Goal: Find specific page/section

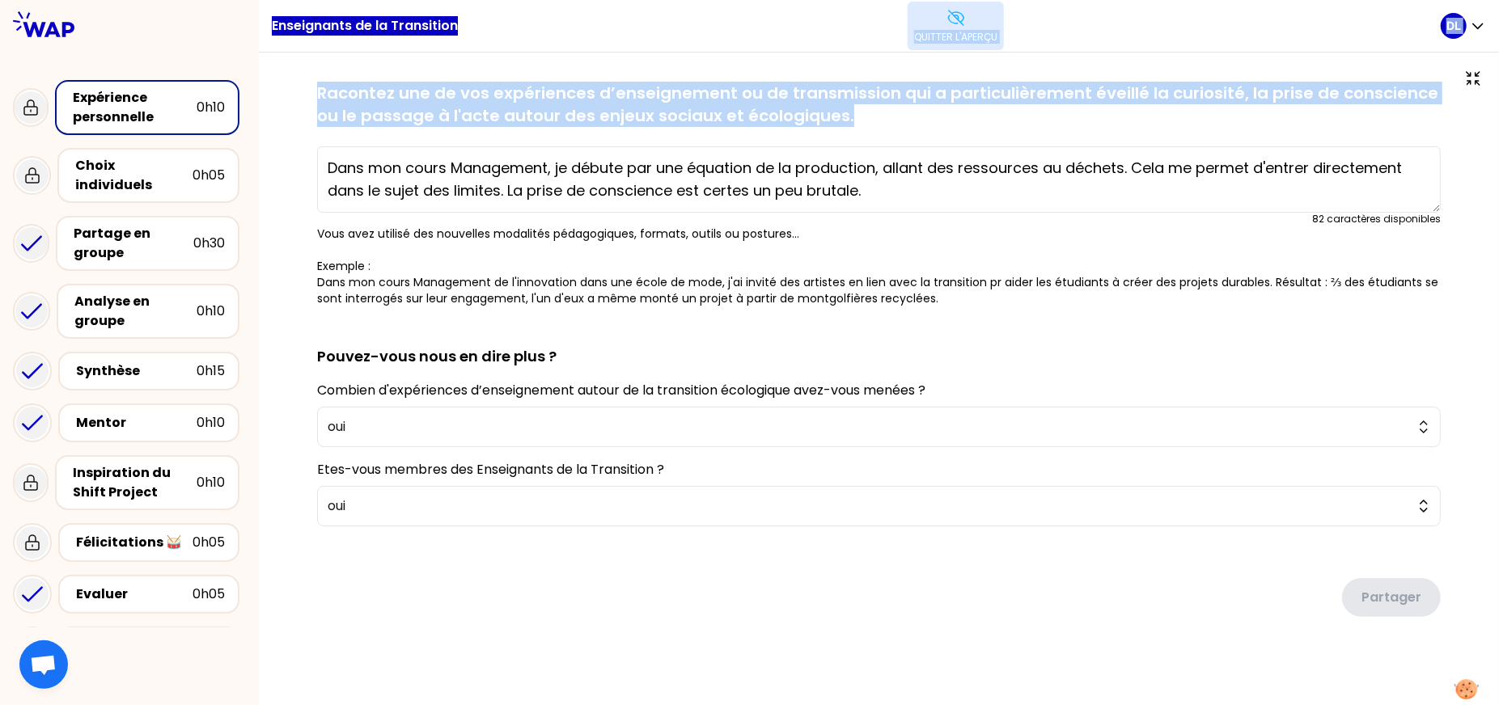
click at [949, 21] on icon at bounding box center [955, 18] width 15 height 15
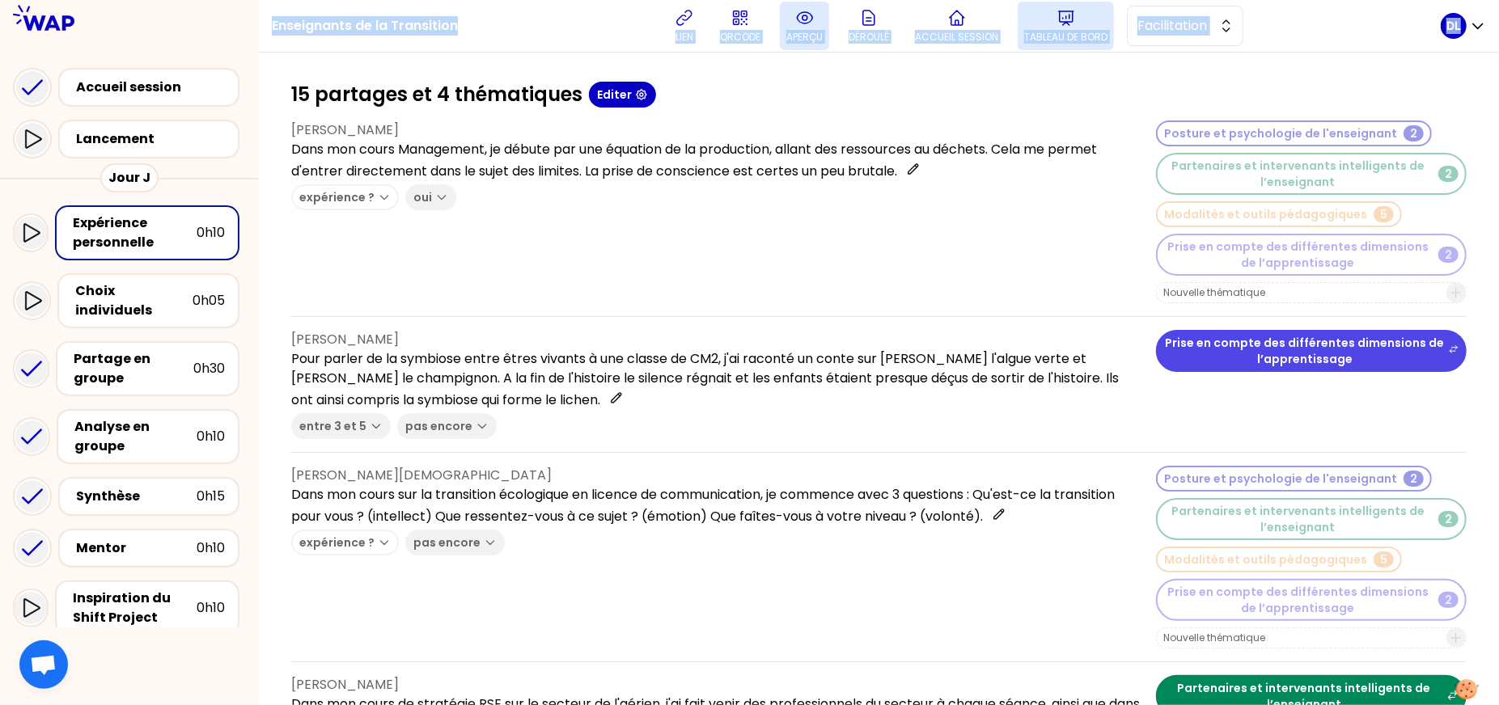
click at [1057, 37] on p "Tableau de bord" at bounding box center [1065, 37] width 83 height 13
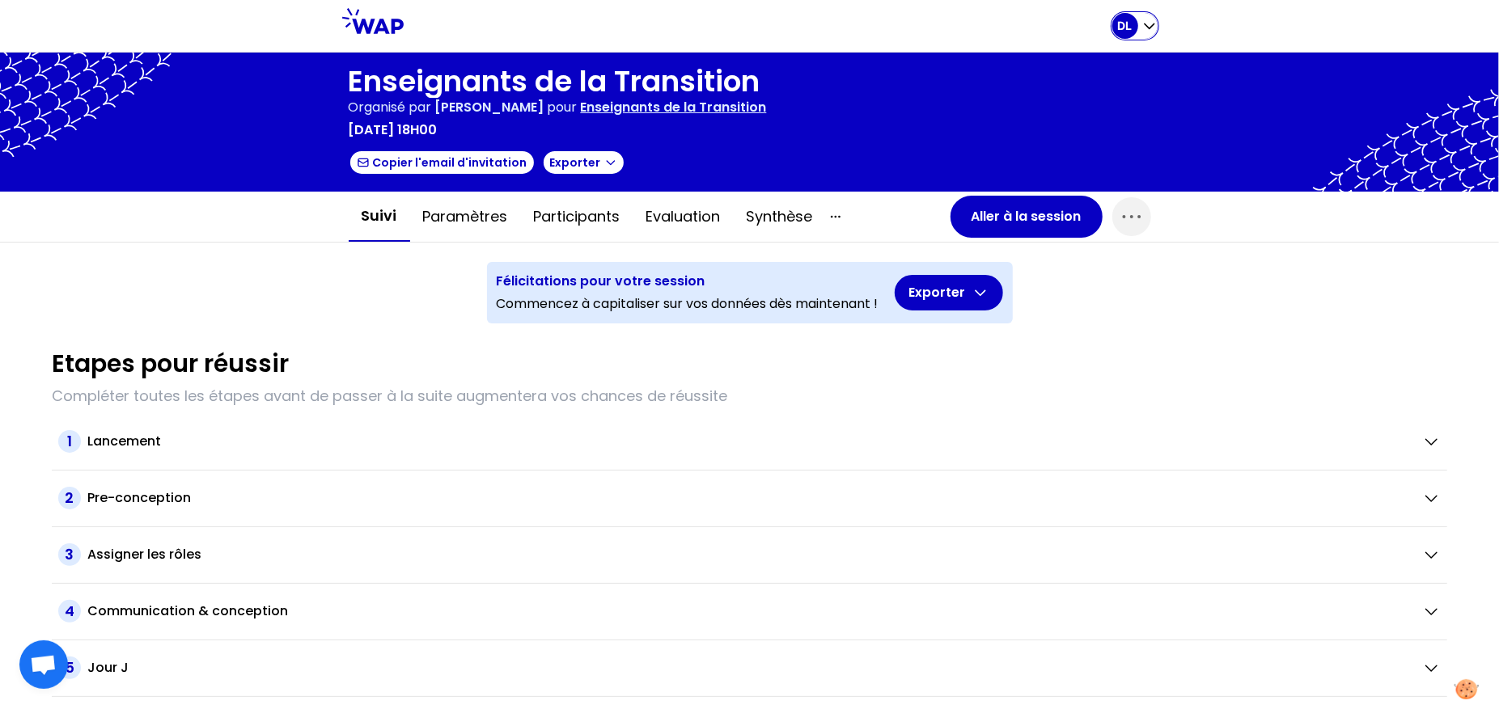
click at [1150, 25] on icon "button" at bounding box center [1149, 26] width 16 height 16
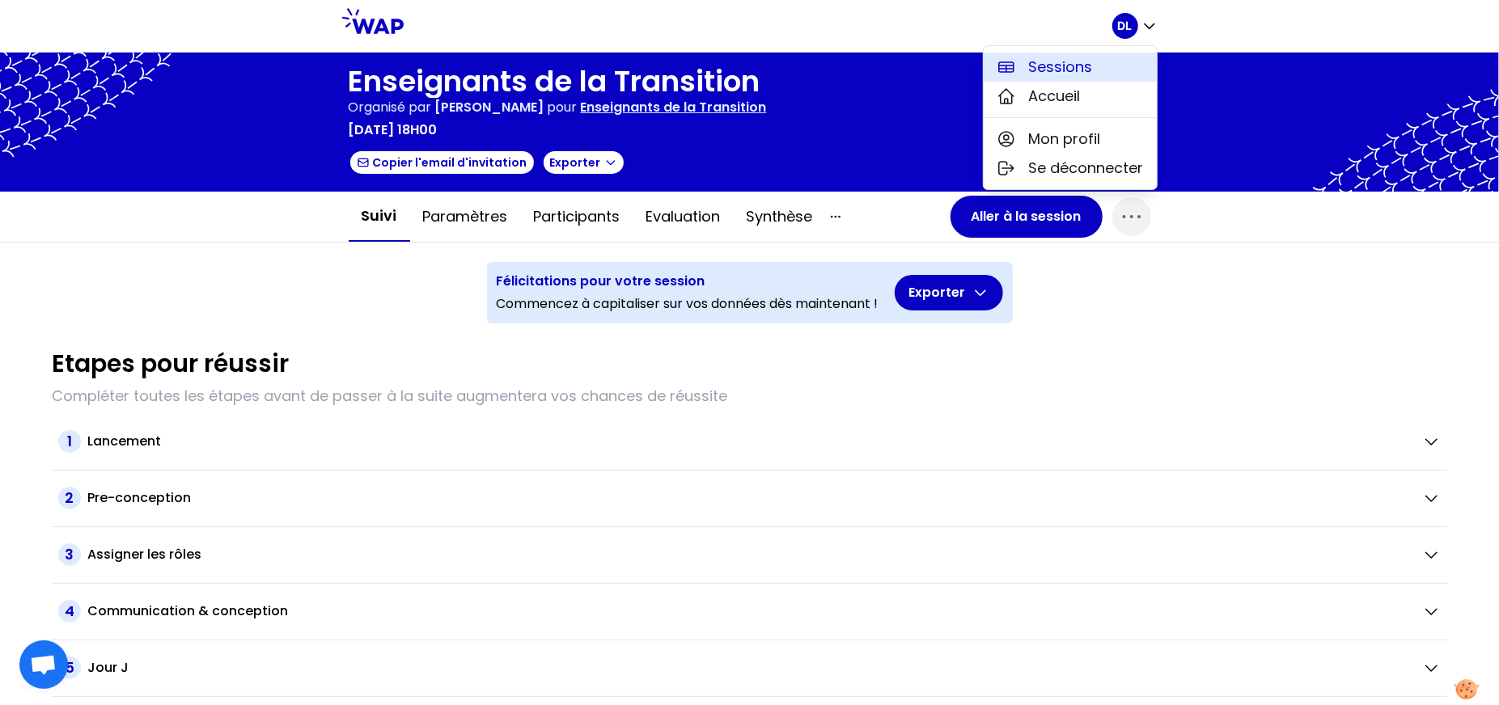
click at [1082, 68] on span "Sessions" at bounding box center [1061, 67] width 64 height 23
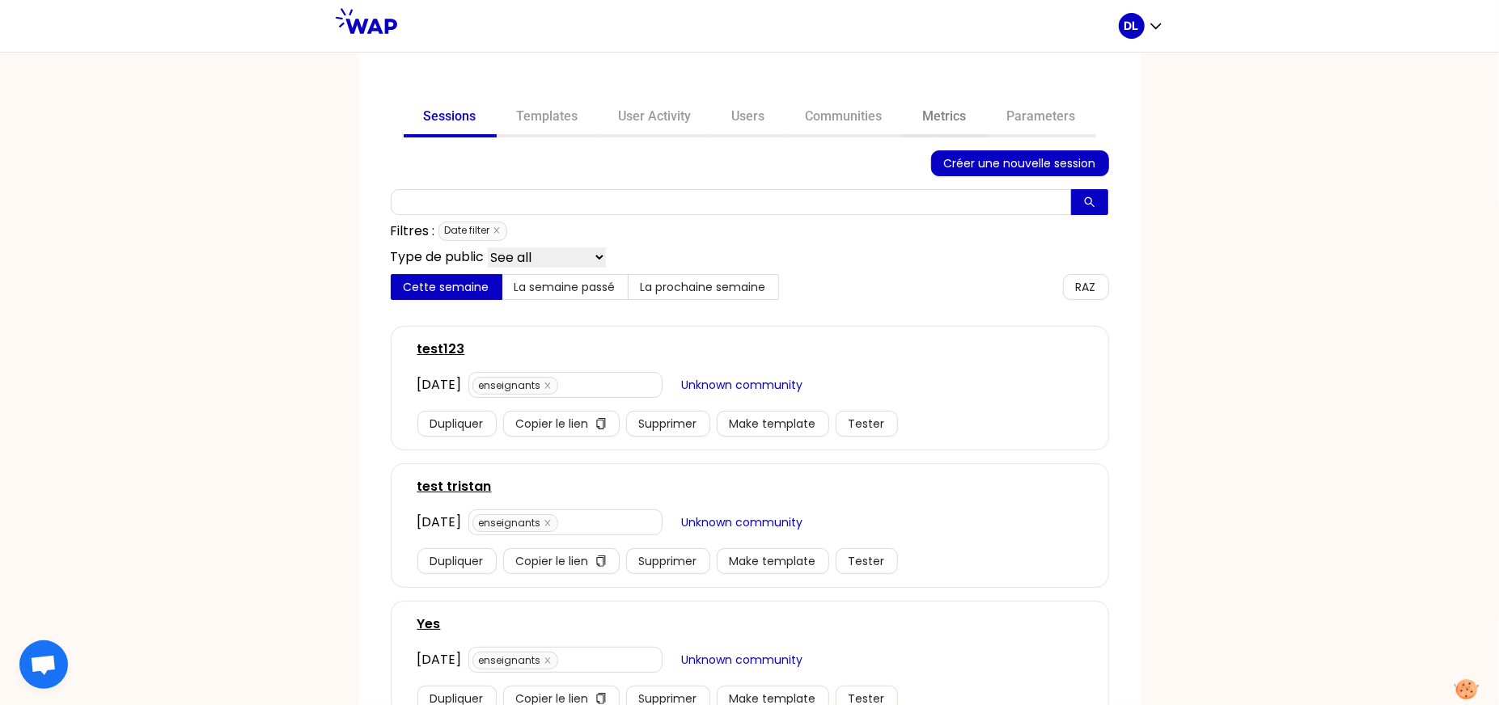
click at [948, 116] on link "Metrics" at bounding box center [945, 118] width 84 height 39
